Goal: Information Seeking & Learning: Learn about a topic

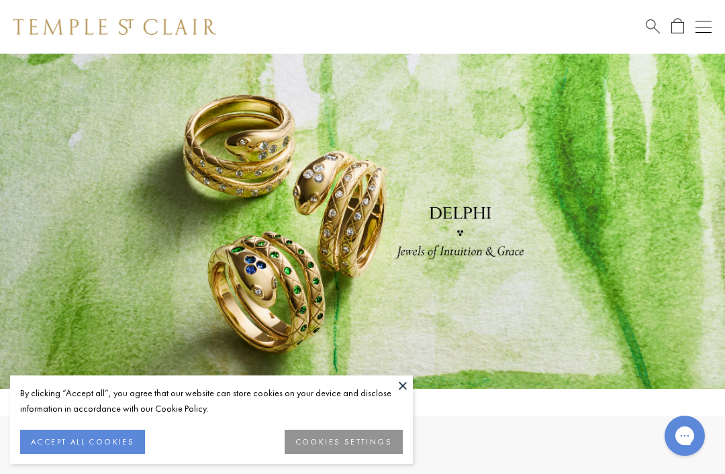
click at [361, 439] on button "COOKIES SETTINGS" at bounding box center [343, 442] width 118 height 24
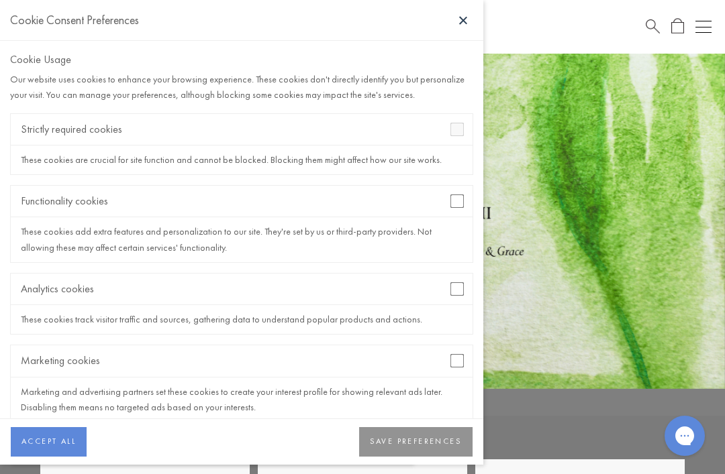
click at [449, 368] on div "Marketing cookies" at bounding box center [242, 362] width 462 height 32
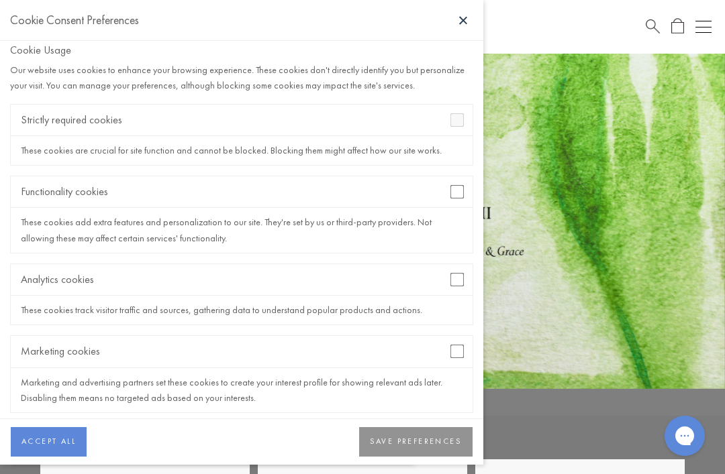
scroll to position [9, 0]
click at [418, 450] on button "SAVE PREFERENCES" at bounding box center [415, 442] width 113 height 30
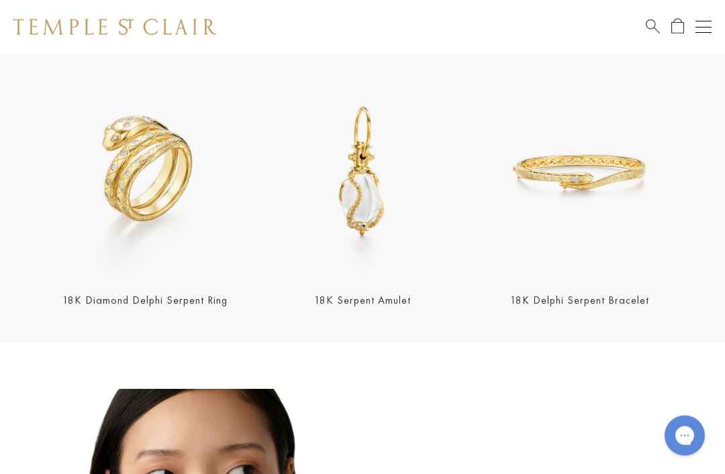
scroll to position [392, 0]
click at [138, 179] on img at bounding box center [144, 171] width 209 height 209
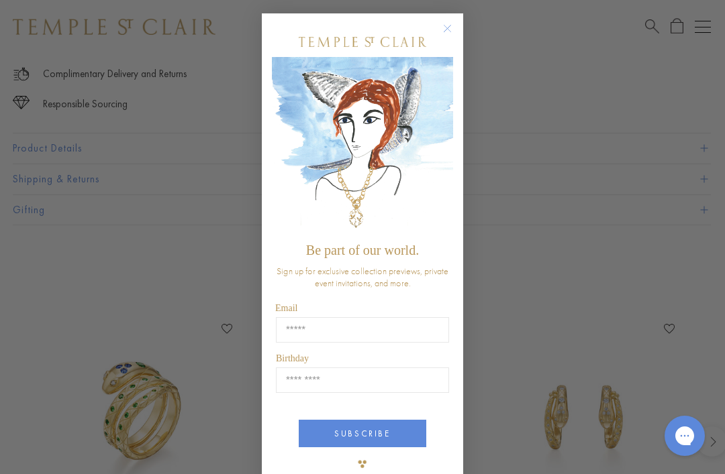
scroll to position [950, 2]
click at [445, 37] on circle "Close dialog" at bounding box center [447, 29] width 16 height 16
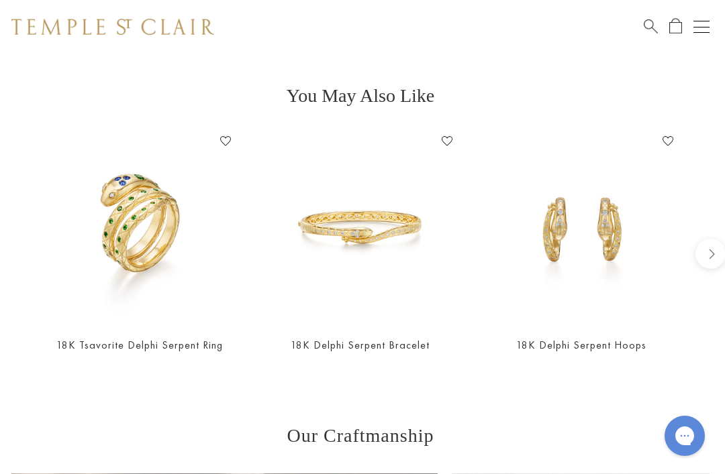
scroll to position [1141, 2]
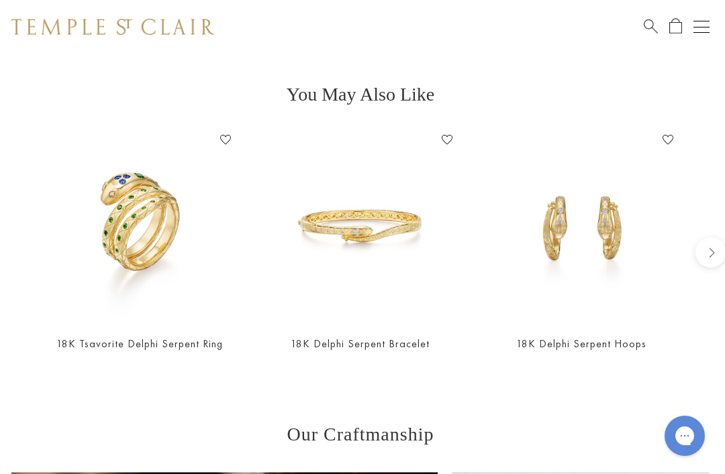
click at [366, 234] on img at bounding box center [360, 226] width 194 height 194
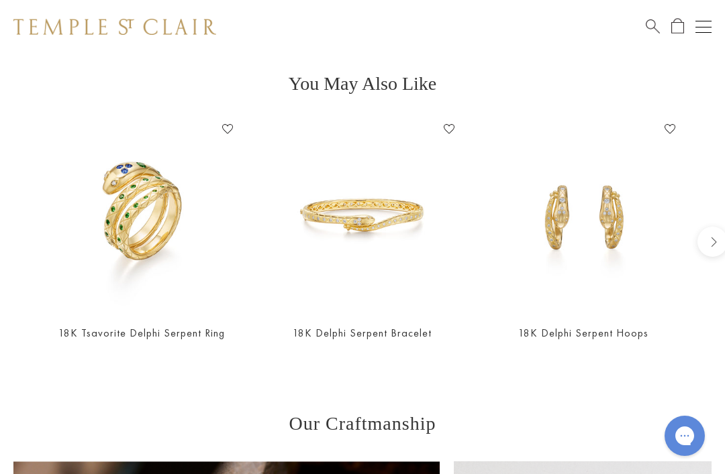
scroll to position [1157, 0]
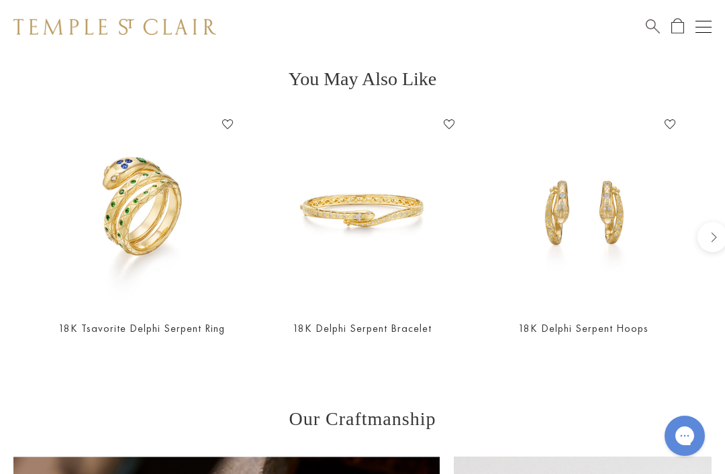
click at [134, 225] on img at bounding box center [141, 210] width 194 height 194
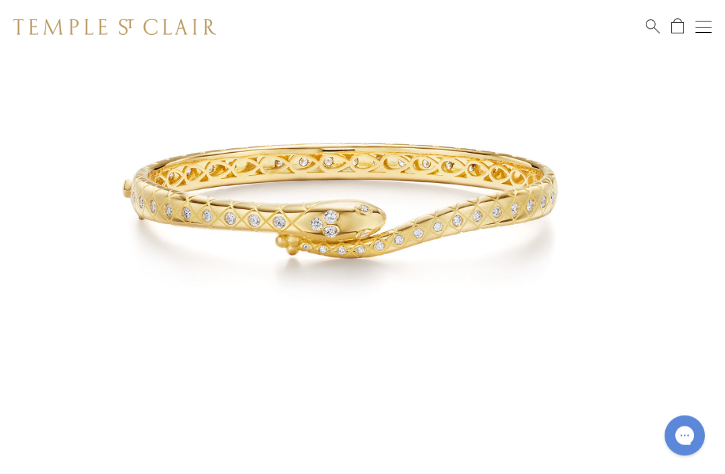
scroll to position [194, 0]
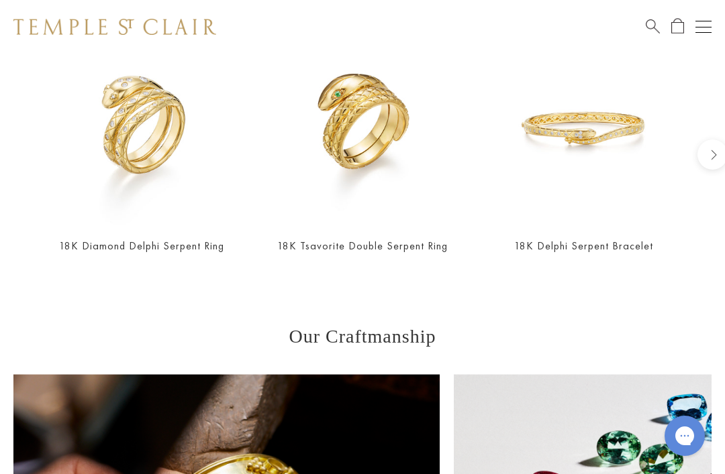
scroll to position [1244, 0]
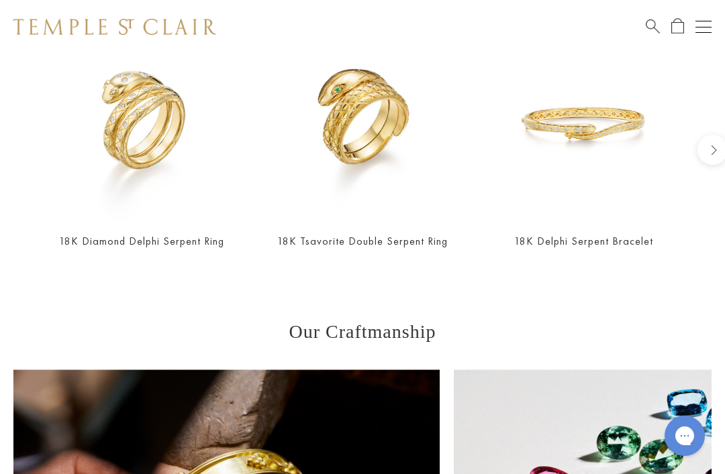
click at [344, 125] on img at bounding box center [362, 124] width 194 height 194
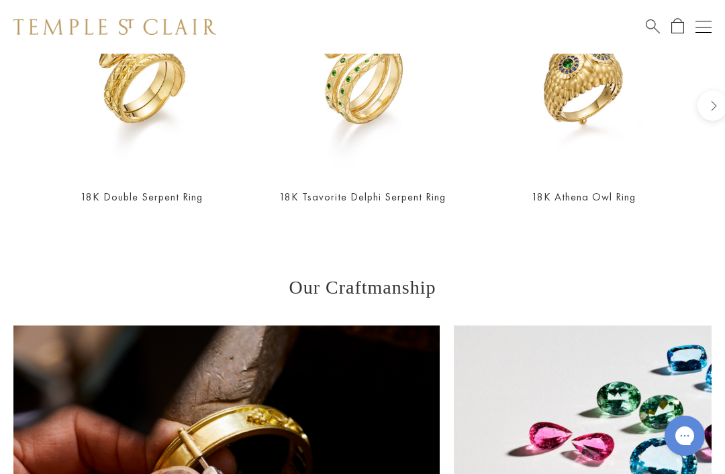
scroll to position [1287, 0]
